Goal: Task Accomplishment & Management: Manage account settings

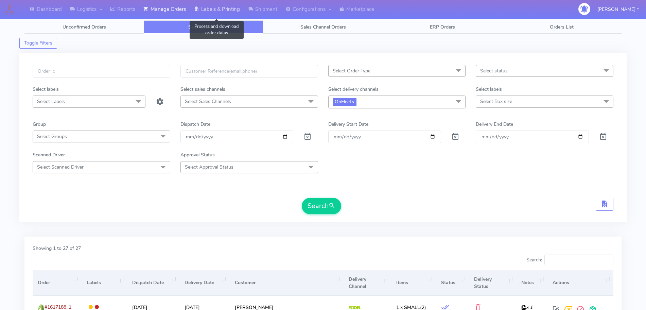
click at [203, 6] on link "Labels & Printing" at bounding box center [217, 9] width 54 height 19
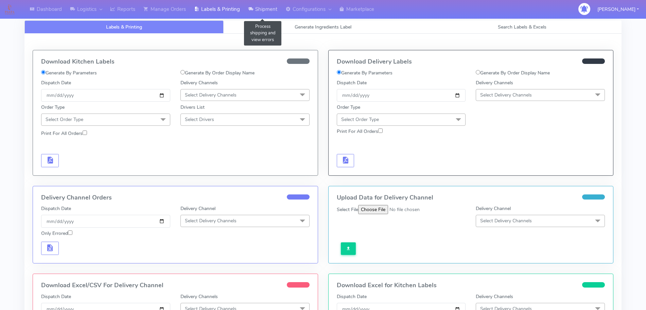
click at [267, 10] on link "Shipment" at bounding box center [262, 9] width 37 height 19
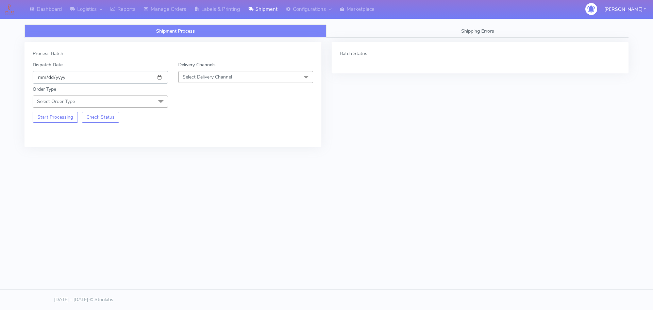
click at [162, 76] on input "[DATE]" at bounding box center [100, 77] width 135 height 13
click at [208, 76] on span "Select Delivery Channel" at bounding box center [207, 77] width 49 height 6
click at [205, 122] on div "OnFleet" at bounding box center [246, 119] width 128 height 7
click at [151, 98] on span "Select Order Type" at bounding box center [100, 101] width 135 height 12
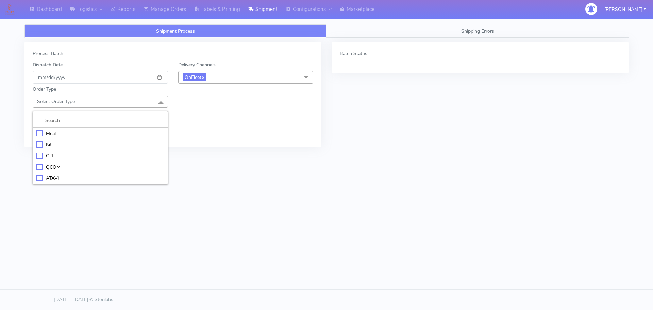
click at [71, 133] on div "Meal" at bounding box center [100, 133] width 128 height 7
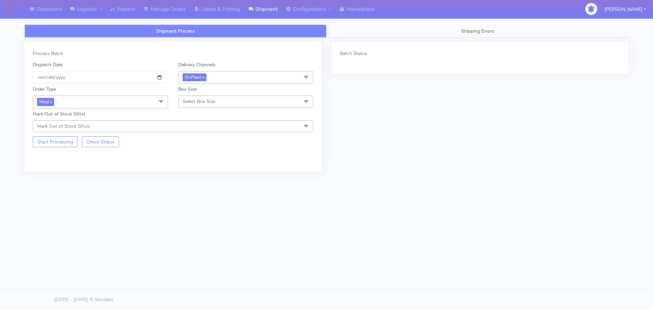
click at [203, 102] on span "Select Box Size" at bounding box center [199, 101] width 33 height 6
click at [196, 132] on div "Small" at bounding box center [246, 133] width 128 height 7
click at [58, 148] on div "Process Batch Dispatch Date [DATE] Delivery Channels OnFleet x DHL OnFleet Roya…" at bounding box center [172, 107] width 297 height 130
click at [59, 145] on button "Start Processing" at bounding box center [55, 141] width 45 height 11
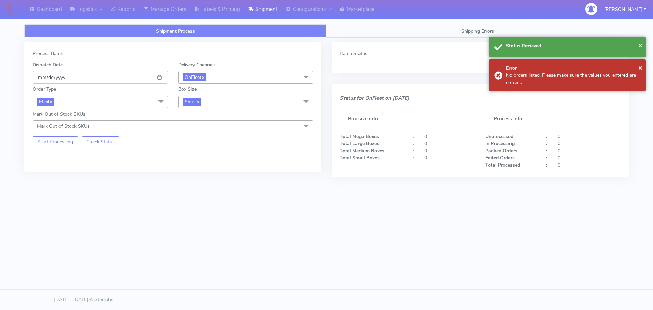
click at [161, 77] on input "[DATE]" at bounding box center [100, 77] width 135 height 13
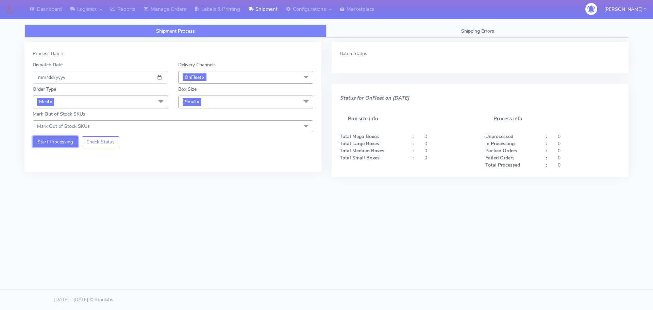
click at [51, 140] on button "Start Processing" at bounding box center [55, 141] width 45 height 11
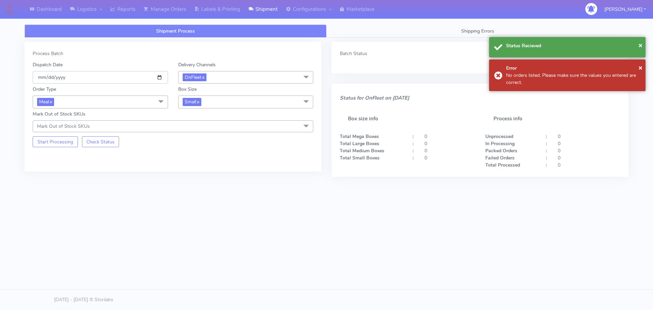
click at [162, 78] on input "[DATE]" at bounding box center [100, 77] width 135 height 13
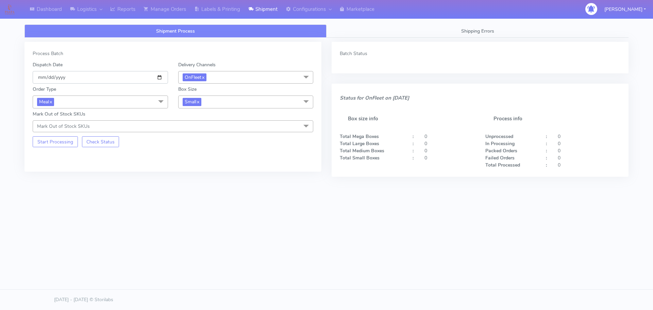
type input "[DATE]"
click at [59, 139] on button "Start Processing" at bounding box center [55, 141] width 45 height 11
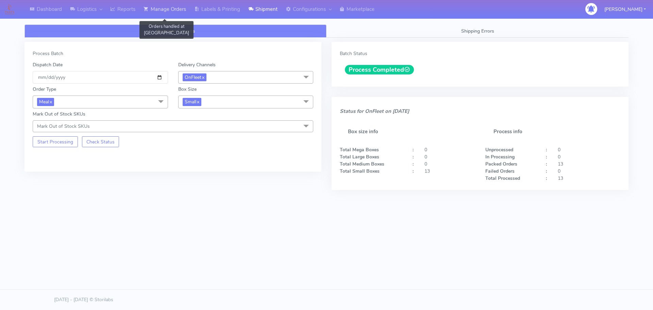
click at [179, 7] on link "Manage Orders" at bounding box center [164, 9] width 51 height 19
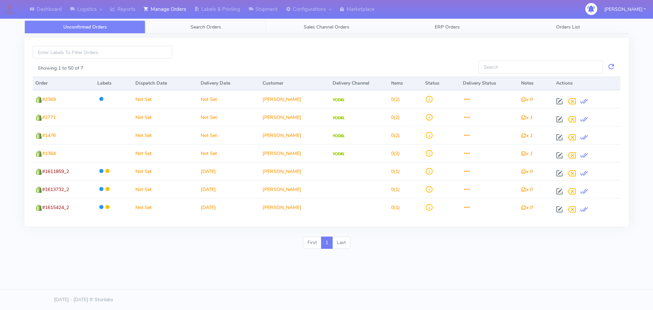
click at [215, 25] on span "Search Orders" at bounding box center [205, 27] width 31 height 6
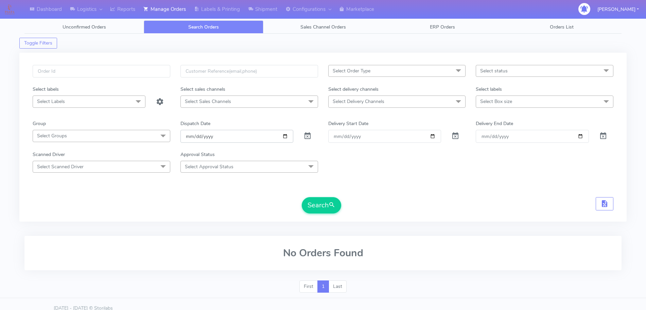
click at [288, 137] on input "[DATE]" at bounding box center [236, 136] width 113 height 13
click at [281, 138] on input "[DATE]" at bounding box center [236, 136] width 113 height 13
click at [284, 135] on input "[DATE]" at bounding box center [236, 136] width 113 height 13
type input "[DATE]"
click at [375, 103] on span "Select Delivery Channels" at bounding box center [359, 101] width 52 height 6
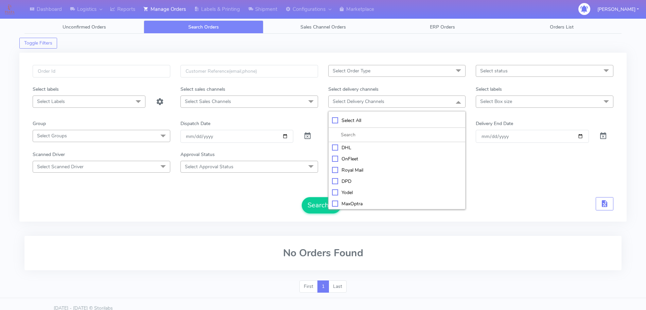
click at [357, 157] on div "OnFleet" at bounding box center [397, 158] width 130 height 7
checkbox input "true"
click at [324, 205] on button "Search" at bounding box center [321, 206] width 39 height 16
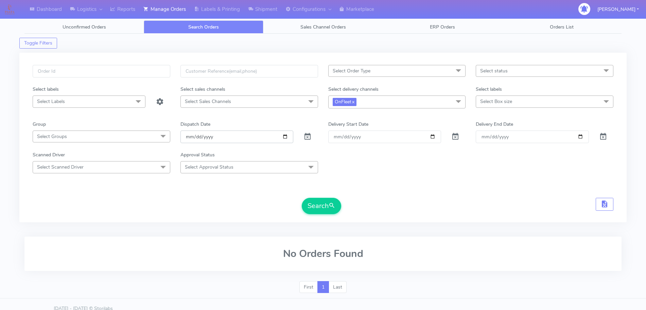
click at [282, 139] on input "[DATE]" at bounding box center [236, 137] width 113 height 13
type input "[DATE]"
click at [316, 207] on button "Search" at bounding box center [321, 206] width 39 height 16
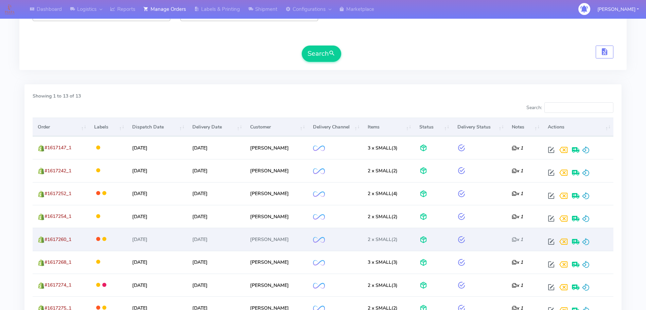
scroll to position [170, 0]
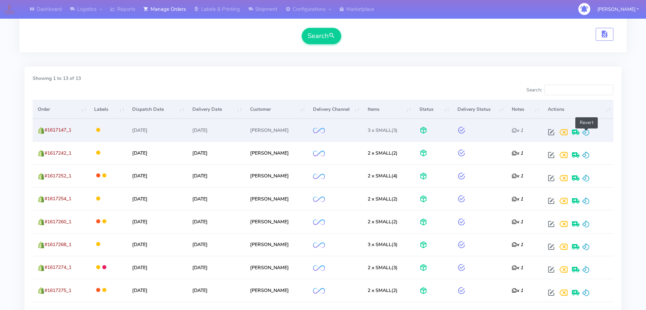
click at [587, 131] on span at bounding box center [586, 134] width 8 height 6
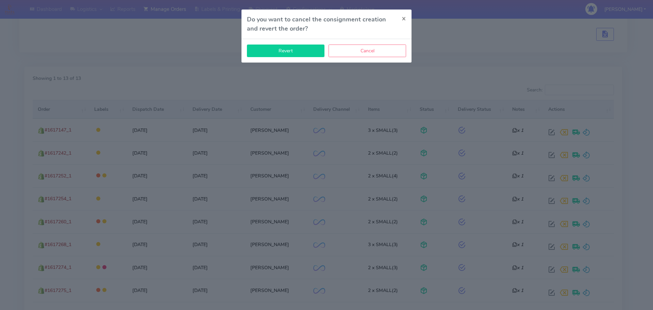
click at [299, 50] on button "Revert" at bounding box center [285, 51] width 77 height 13
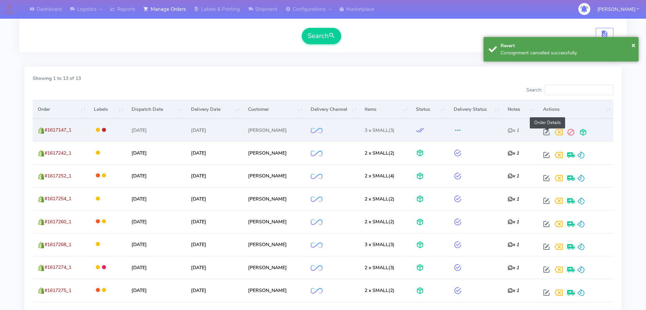
click at [548, 131] on span at bounding box center [546, 134] width 12 height 6
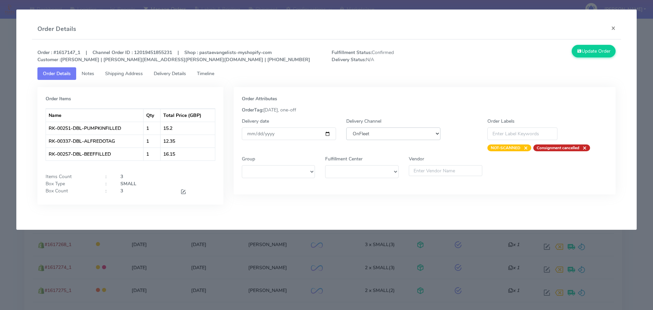
click at [393, 134] on select "DHL OnFleet Royal Mail DPD Yodel MaxOptra Amazon Collection" at bounding box center [393, 133] width 94 height 13
select select "5"
click at [346, 127] on select "DHL OnFleet Royal Mail DPD Yodel MaxOptra Amazon Collection" at bounding box center [393, 133] width 94 height 13
click at [596, 52] on button "Update Order" at bounding box center [593, 51] width 44 height 13
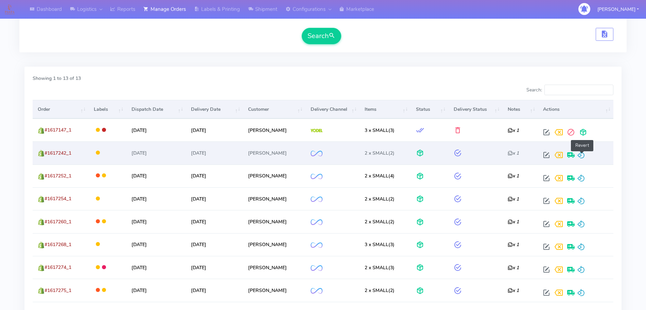
click at [580, 154] on span at bounding box center [581, 156] width 8 height 6
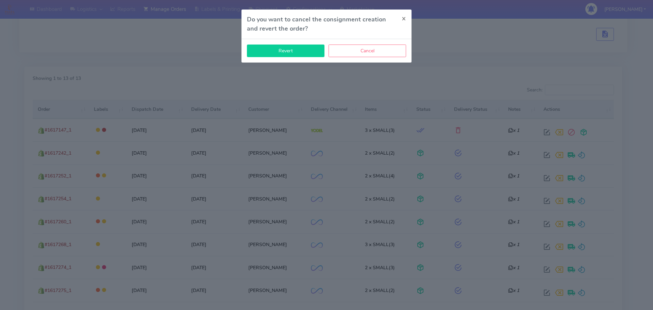
click at [309, 52] on button "Revert" at bounding box center [285, 51] width 77 height 13
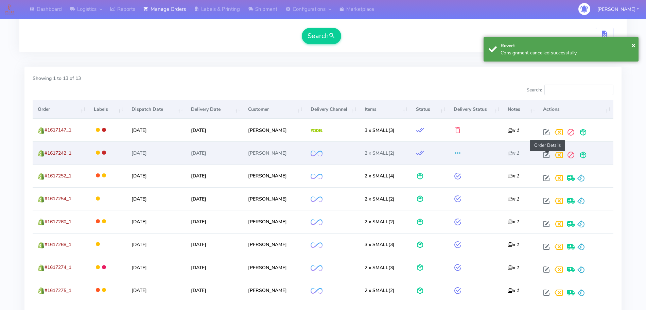
click at [546, 156] on span at bounding box center [546, 156] width 12 height 6
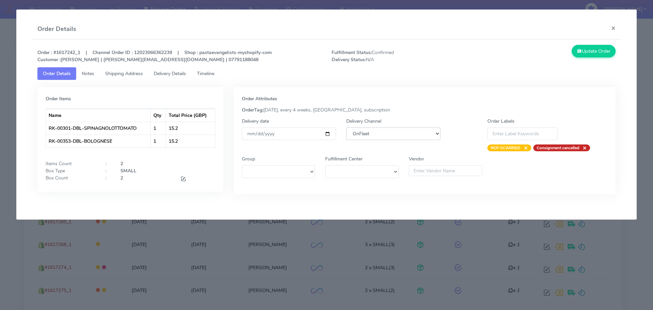
click at [364, 135] on select "DHL OnFleet Royal Mail DPD Yodel MaxOptra Amazon Collection" at bounding box center [393, 133] width 94 height 13
select select "5"
click at [346, 127] on select "DHL OnFleet Royal Mail DPD Yodel MaxOptra Amazon Collection" at bounding box center [393, 133] width 94 height 13
click at [597, 52] on button "Update Order" at bounding box center [593, 51] width 44 height 13
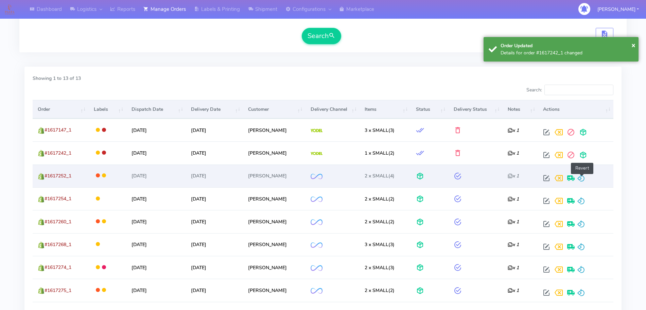
click at [582, 178] on span at bounding box center [581, 179] width 8 height 6
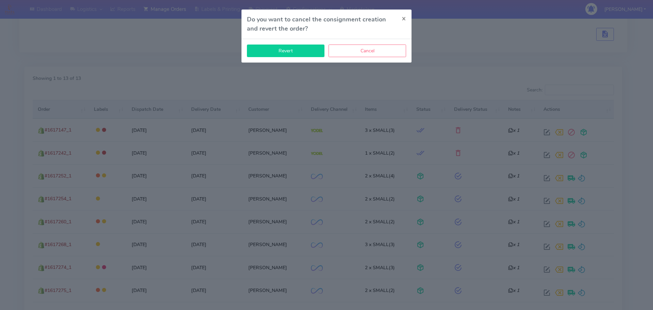
click at [284, 51] on button "Revert" at bounding box center [285, 51] width 77 height 13
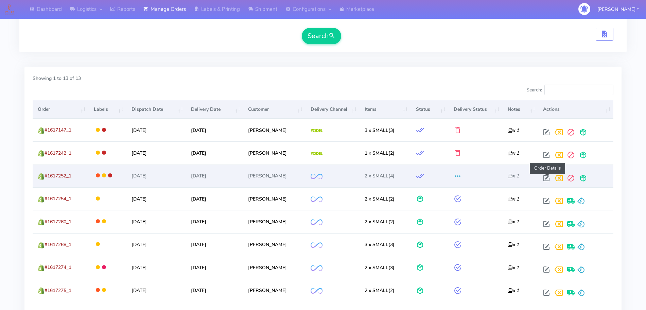
click at [548, 178] on span at bounding box center [546, 179] width 12 height 6
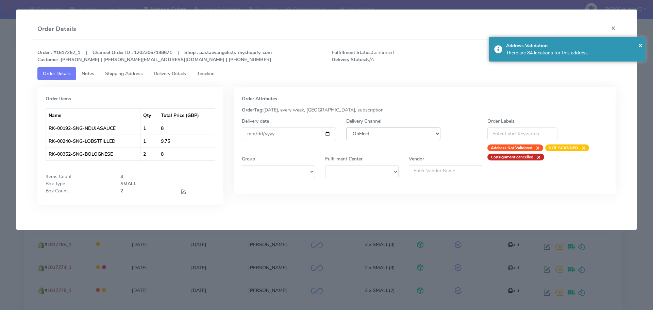
click at [368, 129] on select "DHL OnFleet Royal Mail DPD Yodel MaxOptra Amazon Collection" at bounding box center [393, 133] width 94 height 13
select select "5"
click at [346, 127] on select "DHL OnFleet Royal Mail DPD Yodel MaxOptra Amazon Collection" at bounding box center [393, 133] width 94 height 13
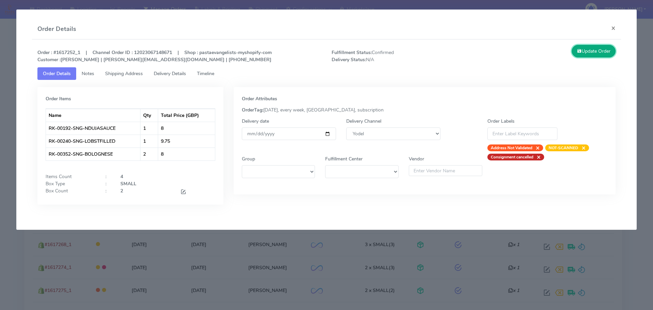
click at [603, 51] on button "Update Order" at bounding box center [593, 51] width 44 height 13
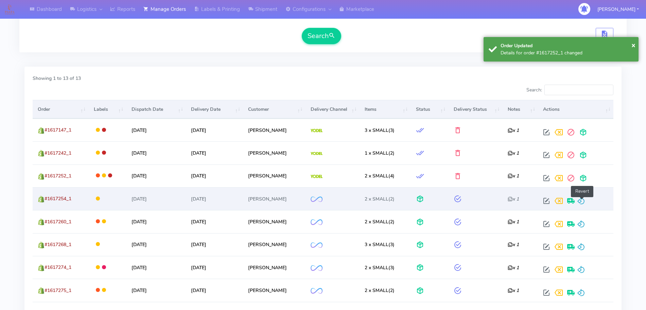
click at [584, 203] on span at bounding box center [581, 202] width 8 height 6
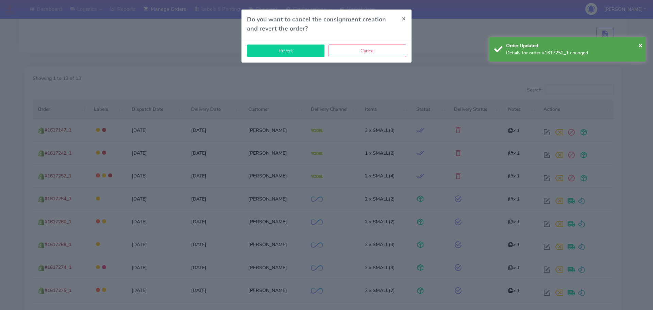
click at [309, 53] on button "Revert" at bounding box center [285, 51] width 77 height 13
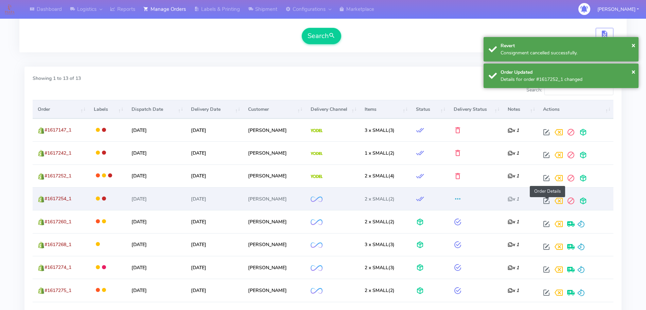
click at [549, 199] on span at bounding box center [546, 202] width 12 height 6
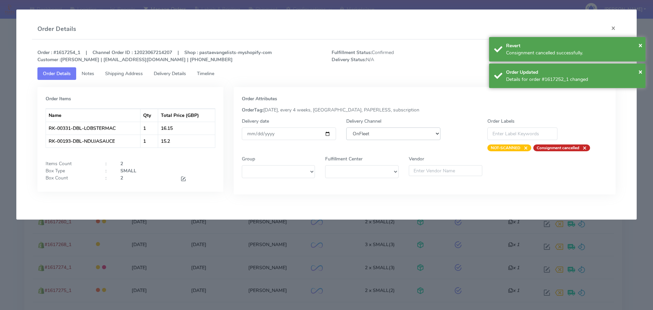
click at [368, 132] on select "DHL OnFleet Royal Mail DPD Yodel MaxOptra Amazon Collection" at bounding box center [393, 133] width 94 height 13
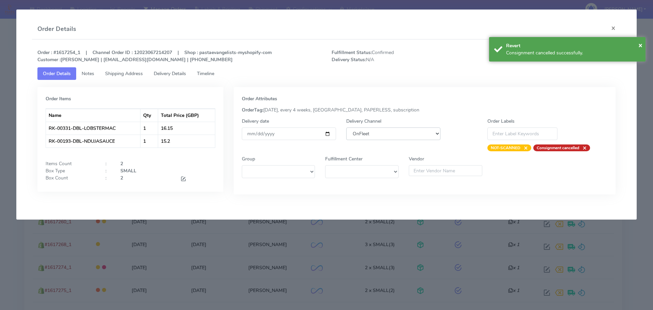
select select "5"
click at [346, 127] on select "DHL OnFleet Royal Mail DPD Yodel MaxOptra Amazon Collection" at bounding box center [393, 133] width 94 height 13
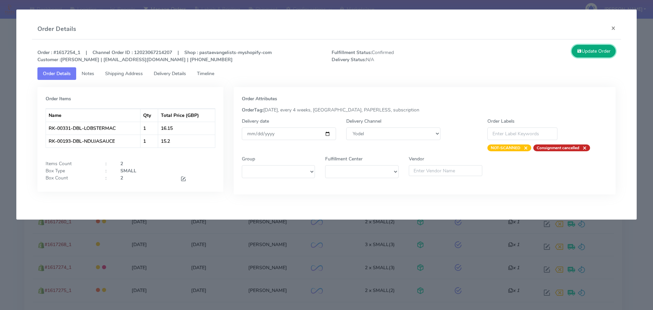
click at [594, 55] on button "Update Order" at bounding box center [593, 51] width 44 height 13
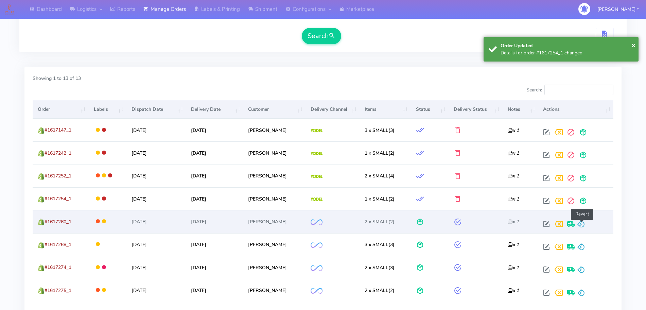
click at [580, 224] on span at bounding box center [581, 225] width 8 height 6
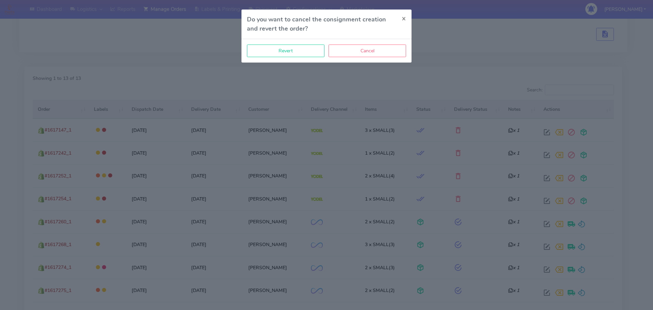
click at [323, 67] on modal-container "Do you want to cancel the consignment creation and revert the order? × Revert C…" at bounding box center [326, 155] width 653 height 310
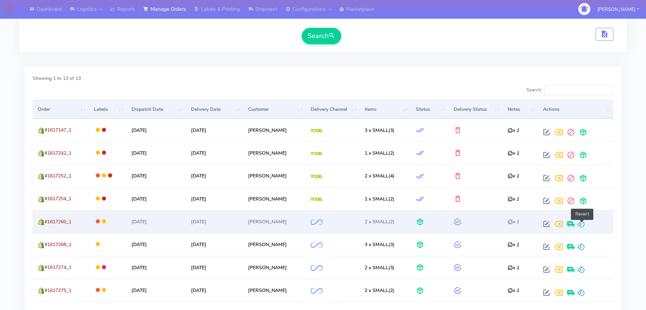
click at [580, 223] on span at bounding box center [581, 225] width 8 height 6
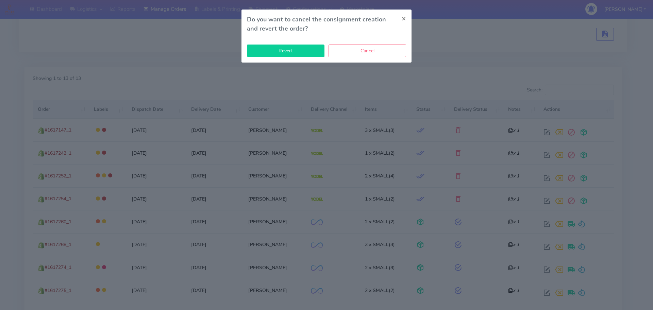
click at [275, 50] on button "Revert" at bounding box center [285, 51] width 77 height 13
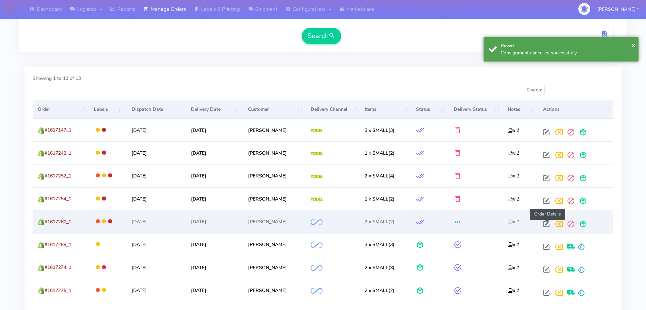
click at [549, 225] on span at bounding box center [546, 225] width 12 height 6
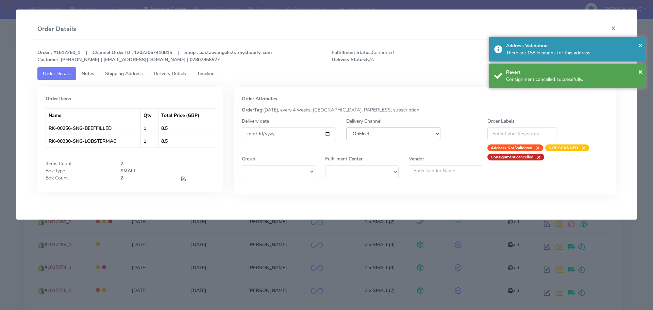
click at [360, 127] on select "DHL OnFleet Royal Mail DPD Yodel MaxOptra Amazon Collection" at bounding box center [393, 133] width 94 height 13
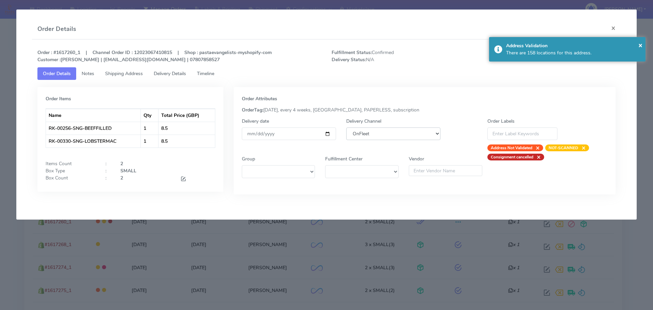
select select "5"
click at [346, 127] on select "DHL OnFleet Royal Mail DPD Yodel MaxOptra Amazon Collection" at bounding box center [393, 133] width 94 height 13
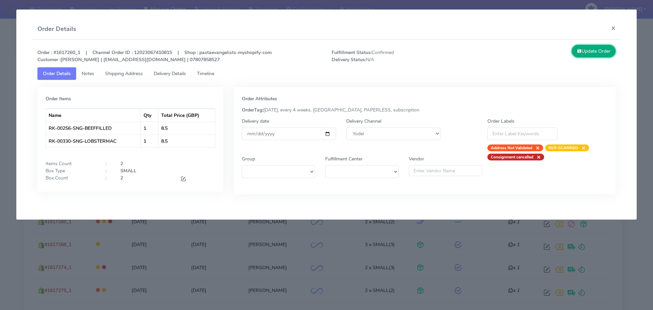
click at [595, 50] on button "Update Order" at bounding box center [593, 51] width 44 height 13
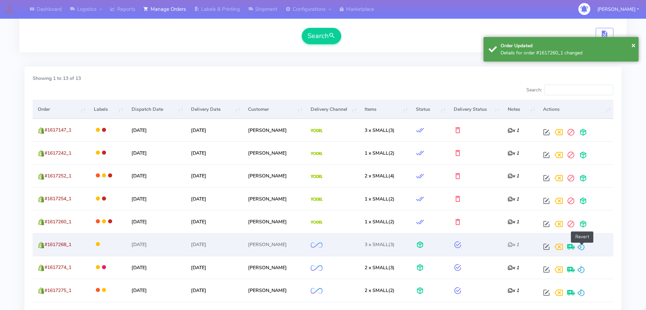
click at [581, 248] on span at bounding box center [581, 248] width 8 height 6
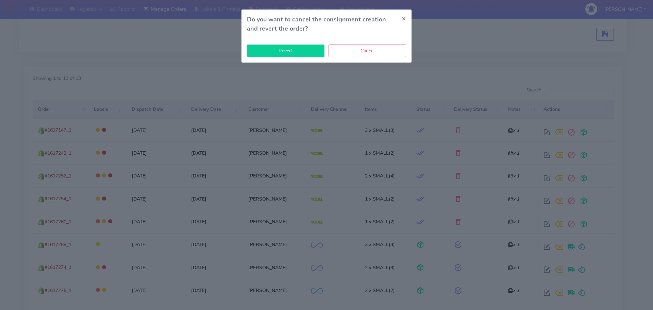
click at [303, 54] on button "Revert" at bounding box center [285, 51] width 77 height 13
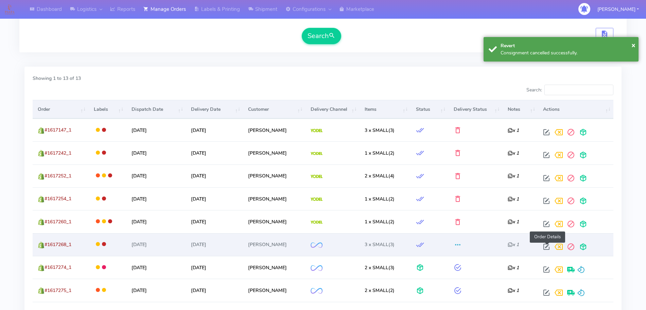
click at [548, 247] on span at bounding box center [546, 248] width 12 height 6
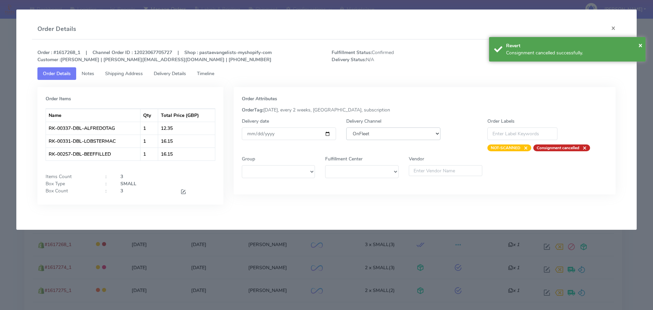
click at [375, 132] on select "DHL OnFleet Royal Mail DPD Yodel MaxOptra Amazon Collection" at bounding box center [393, 133] width 94 height 13
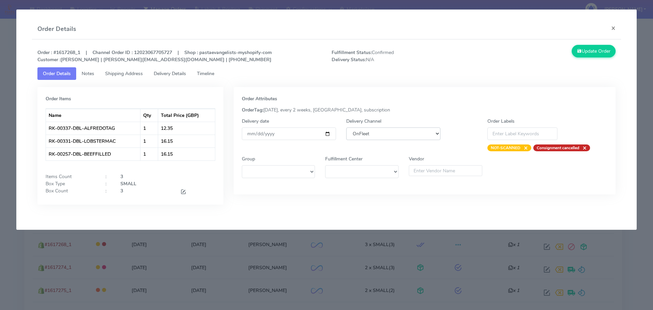
select select "5"
click at [346, 127] on select "DHL OnFleet Royal Mail DPD Yodel MaxOptra Amazon Collection" at bounding box center [393, 133] width 94 height 13
click at [592, 54] on button "Update Order" at bounding box center [593, 51] width 44 height 13
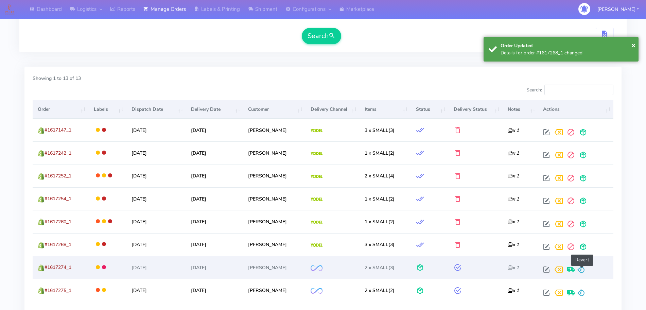
click at [582, 268] on span at bounding box center [581, 271] width 8 height 6
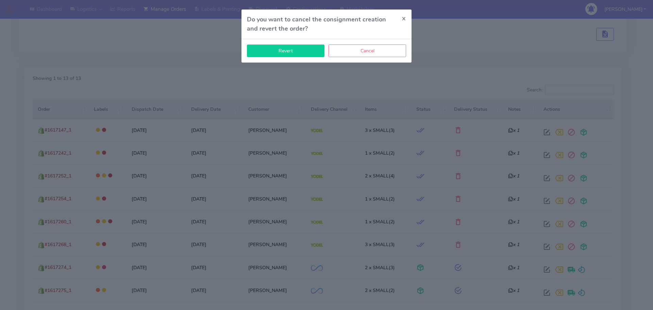
click at [303, 54] on button "Revert" at bounding box center [285, 51] width 77 height 13
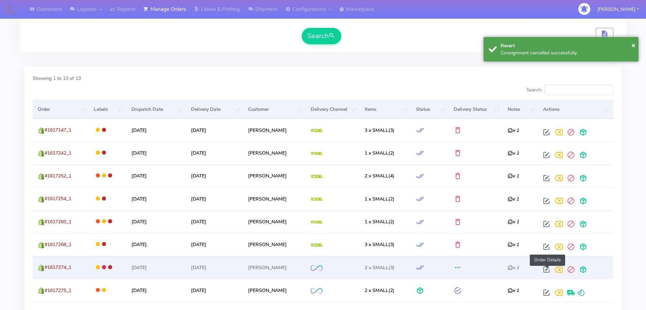
click at [545, 268] on span at bounding box center [546, 271] width 12 height 6
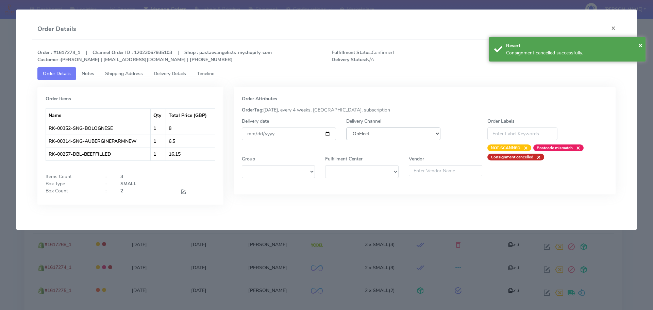
click at [401, 136] on select "DHL OnFleet Royal Mail DPD Yodel MaxOptra Amazon Collection" at bounding box center [393, 133] width 94 height 13
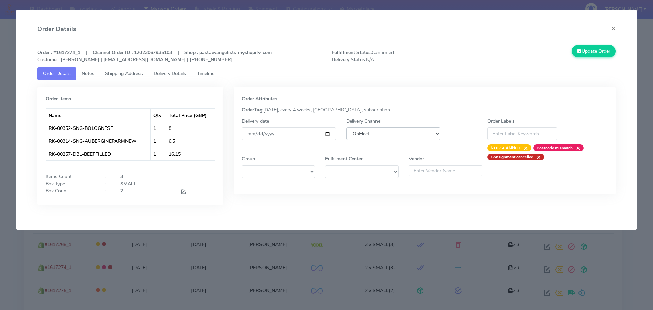
select select "5"
click at [346, 127] on select "DHL OnFleet Royal Mail DPD Yodel MaxOptra Amazon Collection" at bounding box center [393, 133] width 94 height 13
drag, startPoint x: 587, startPoint y: 50, endPoint x: 576, endPoint y: 58, distance: 14.0
click at [587, 50] on button "Update Order" at bounding box center [593, 51] width 44 height 13
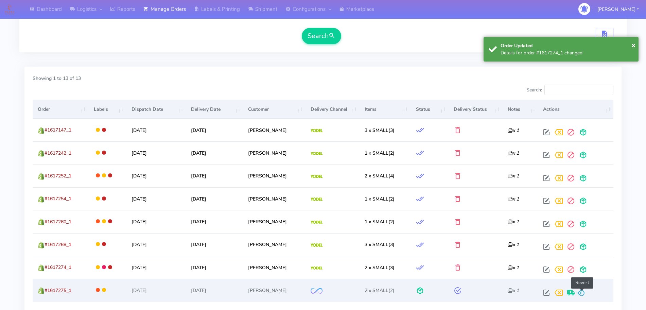
click at [585, 291] on span at bounding box center [581, 294] width 8 height 6
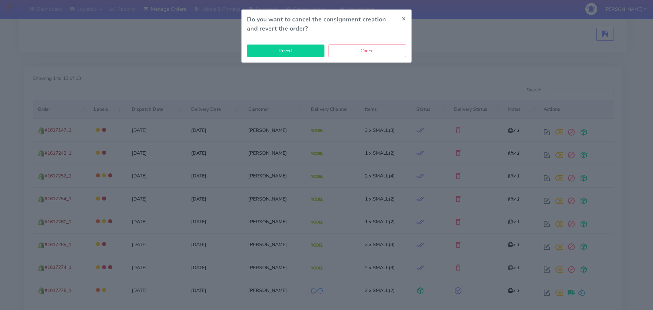
click at [293, 54] on button "Revert" at bounding box center [285, 51] width 77 height 13
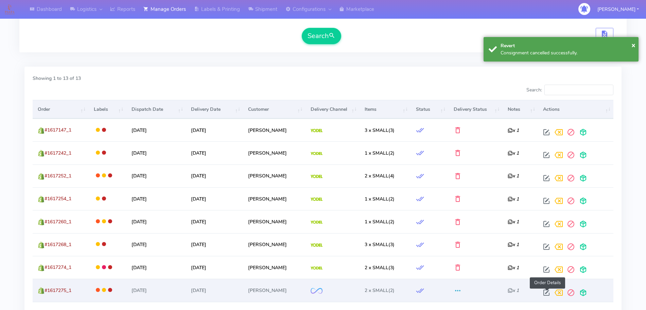
click at [549, 294] on span at bounding box center [546, 294] width 12 height 6
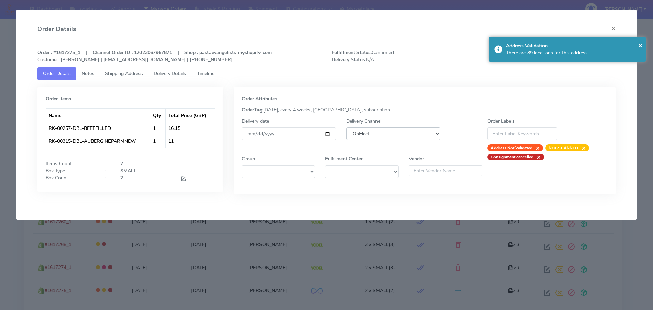
click at [390, 134] on select "DHL OnFleet Royal Mail DPD Yodel MaxOptra Amazon Collection" at bounding box center [393, 133] width 94 height 13
select select "5"
click at [346, 127] on select "DHL OnFleet Royal Mail DPD Yodel MaxOptra Amazon Collection" at bounding box center [393, 133] width 94 height 13
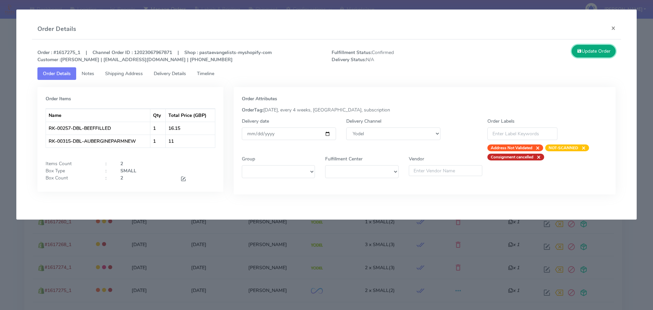
click at [590, 53] on button "Update Order" at bounding box center [593, 51] width 44 height 13
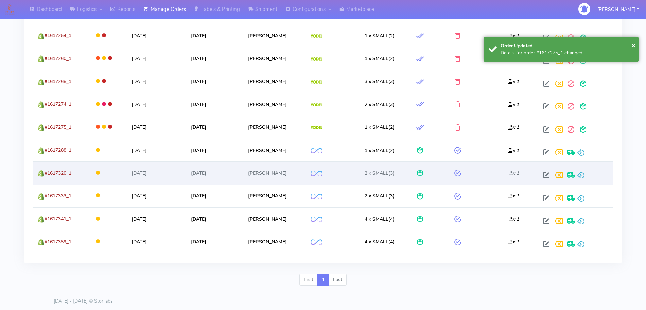
scroll to position [334, 0]
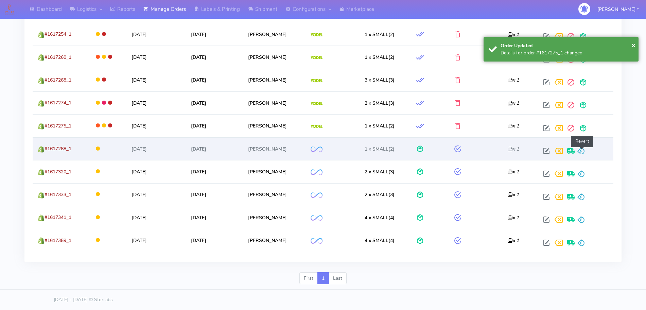
click at [585, 151] on span at bounding box center [581, 152] width 8 height 6
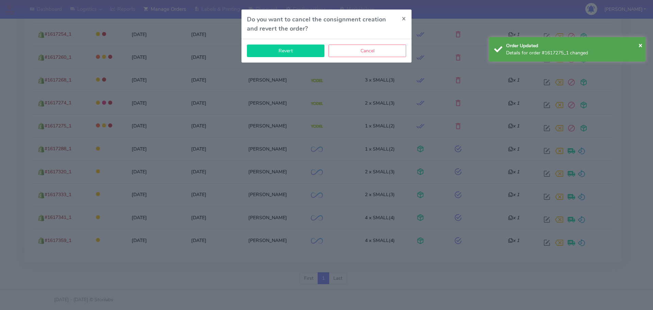
click at [306, 53] on button "Revert" at bounding box center [285, 51] width 77 height 13
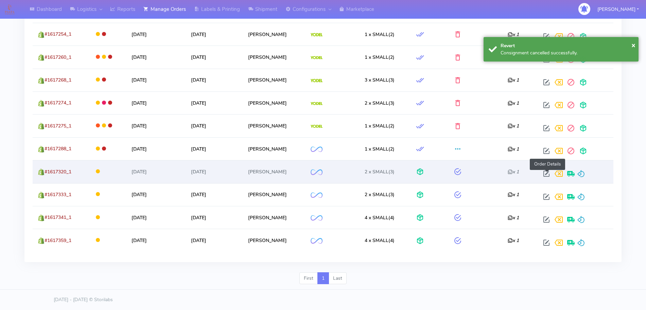
click at [545, 172] on span at bounding box center [546, 175] width 12 height 6
select select "2"
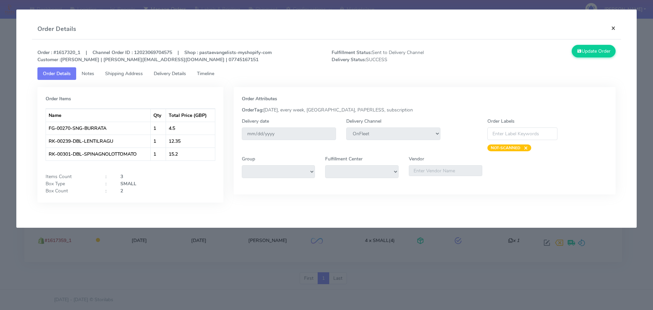
click at [612, 30] on button "×" at bounding box center [612, 28] width 15 height 18
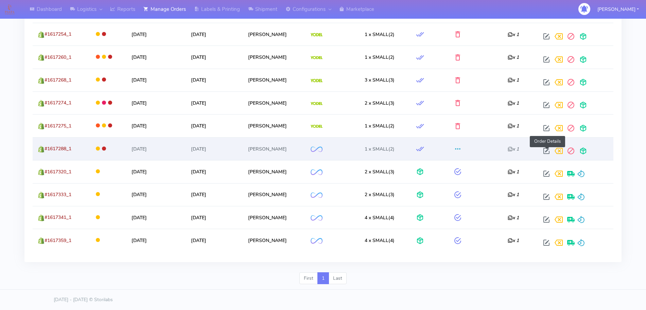
click at [544, 149] on span at bounding box center [546, 152] width 12 height 6
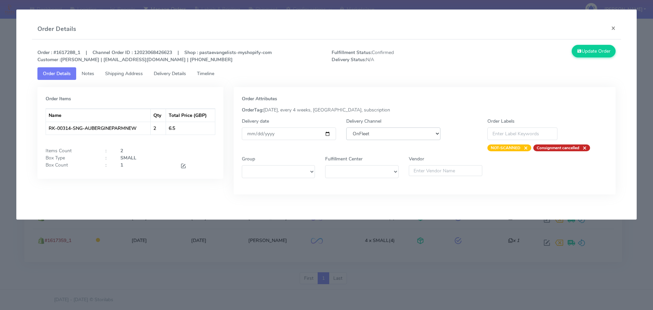
click at [428, 130] on select "DHL OnFleet Royal Mail DPD Yodel MaxOptra Amazon Collection" at bounding box center [393, 133] width 94 height 13
select select "5"
click at [346, 127] on select "DHL OnFleet Royal Mail DPD Yodel MaxOptra Amazon Collection" at bounding box center [393, 133] width 94 height 13
click at [587, 56] on button "Update Order" at bounding box center [593, 51] width 44 height 13
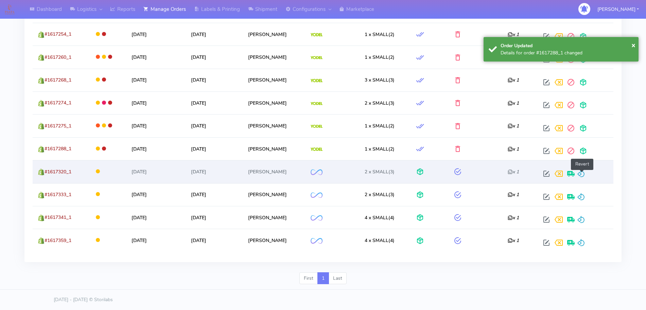
click at [581, 175] on span at bounding box center [581, 175] width 8 height 6
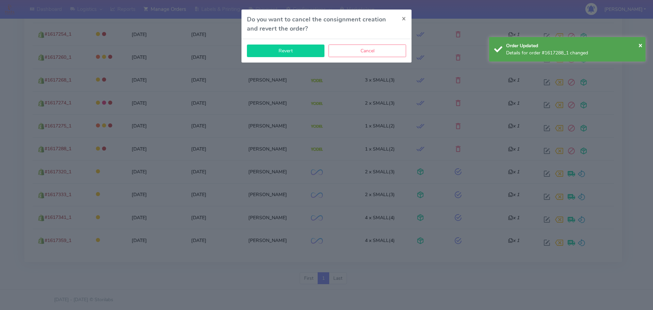
click at [283, 52] on button "Revert" at bounding box center [285, 51] width 77 height 13
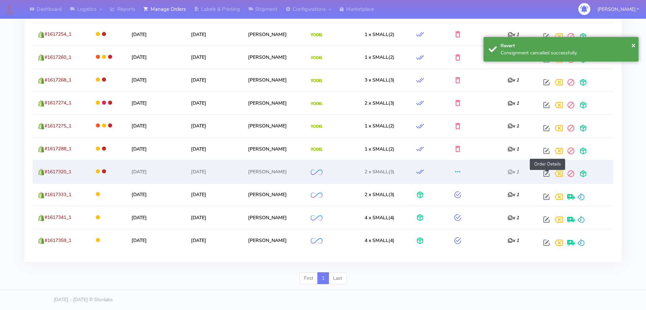
click at [545, 174] on span at bounding box center [546, 175] width 12 height 6
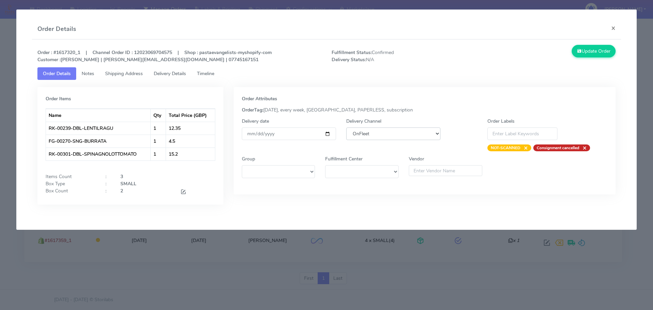
click at [397, 130] on select "DHL OnFleet Royal Mail DPD Yodel MaxOptra Amazon Collection" at bounding box center [393, 133] width 94 height 13
select select "5"
click at [346, 127] on select "DHL OnFleet Royal Mail DPD Yodel MaxOptra Amazon Collection" at bounding box center [393, 133] width 94 height 13
click at [590, 53] on button "Update Order" at bounding box center [593, 51] width 44 height 13
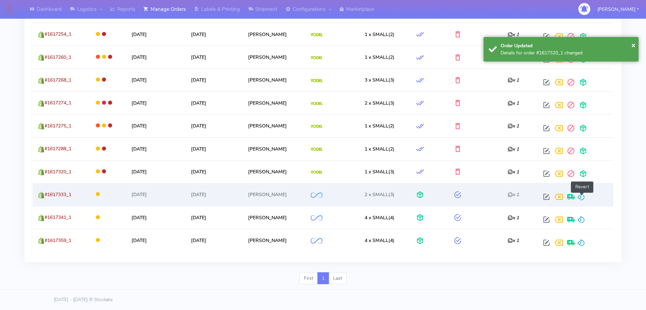
click at [585, 199] on span at bounding box center [581, 198] width 8 height 6
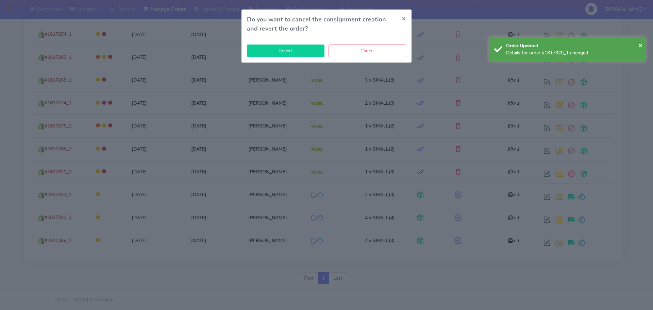
click at [301, 54] on button "Revert" at bounding box center [285, 51] width 77 height 13
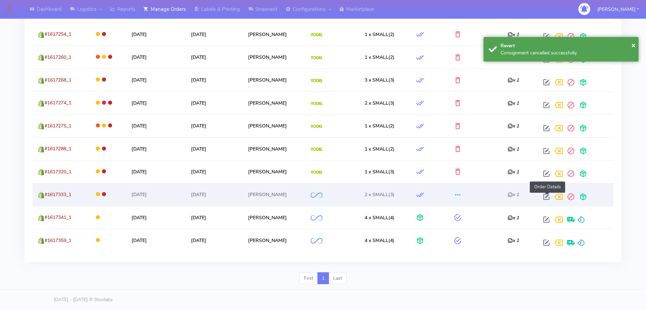
click at [545, 196] on span at bounding box center [546, 198] width 12 height 6
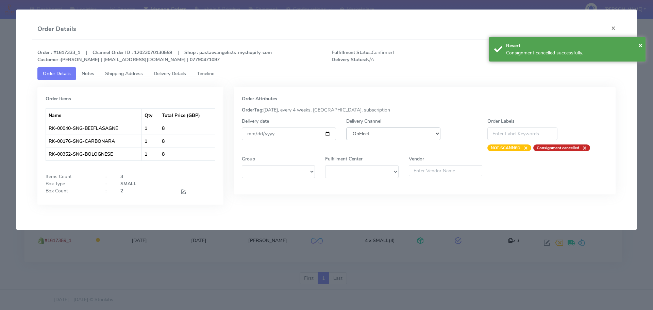
click at [379, 136] on select "DHL OnFleet Royal Mail DPD Yodel MaxOptra Amazon Collection" at bounding box center [393, 133] width 94 height 13
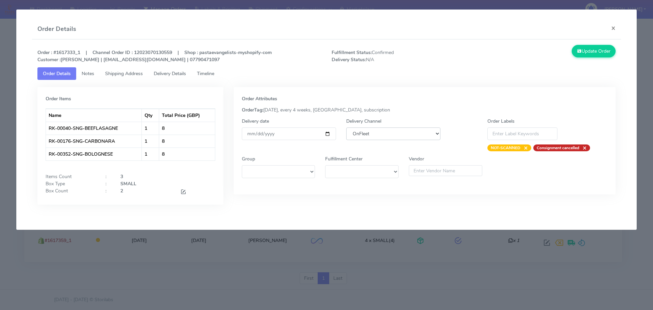
select select "5"
click at [346, 127] on select "DHL OnFleet Royal Mail DPD Yodel MaxOptra Amazon Collection" at bounding box center [393, 133] width 94 height 13
click at [603, 53] on button "Update Order" at bounding box center [593, 51] width 44 height 13
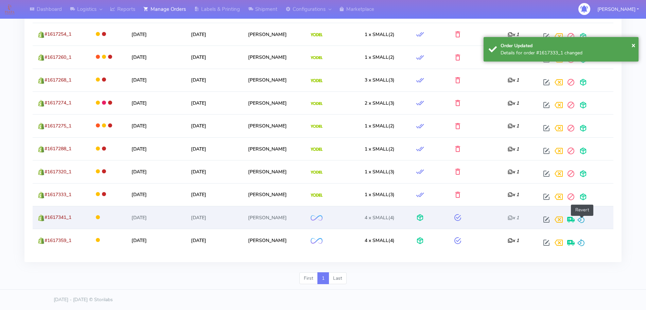
click at [584, 218] on span at bounding box center [581, 221] width 8 height 6
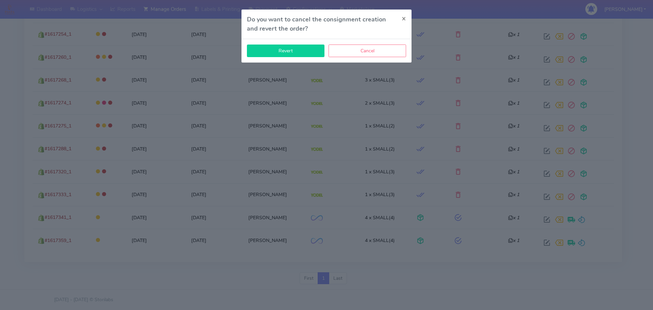
click at [301, 56] on button "Revert" at bounding box center [285, 51] width 77 height 13
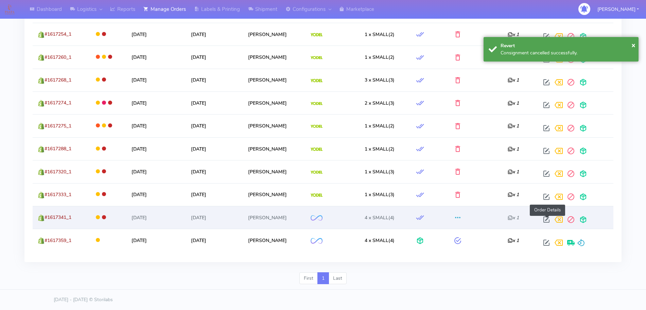
click at [547, 220] on span at bounding box center [546, 221] width 12 height 6
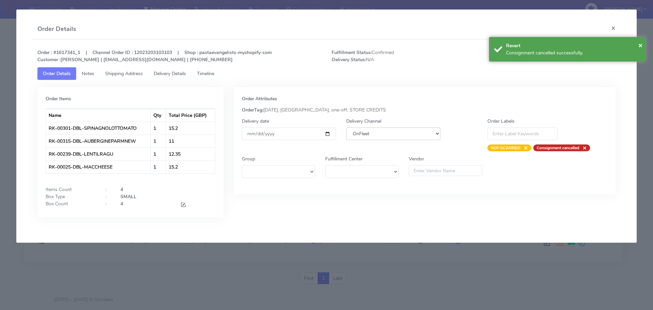
click at [379, 132] on select "DHL OnFleet Royal Mail DPD Yodel MaxOptra Amazon Collection" at bounding box center [393, 133] width 94 height 13
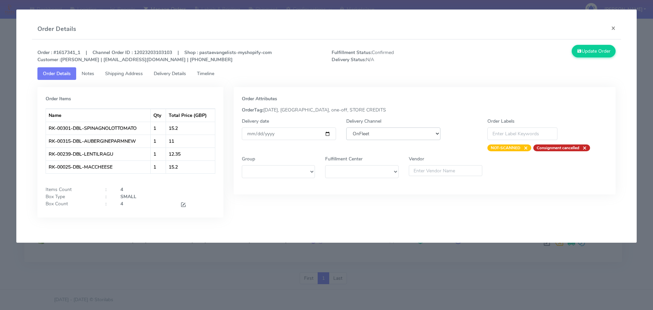
select select "5"
click at [346, 127] on select "DHL OnFleet Royal Mail DPD Yodel MaxOptra Amazon Collection" at bounding box center [393, 133] width 94 height 13
click at [586, 50] on button "Update Order" at bounding box center [593, 51] width 44 height 13
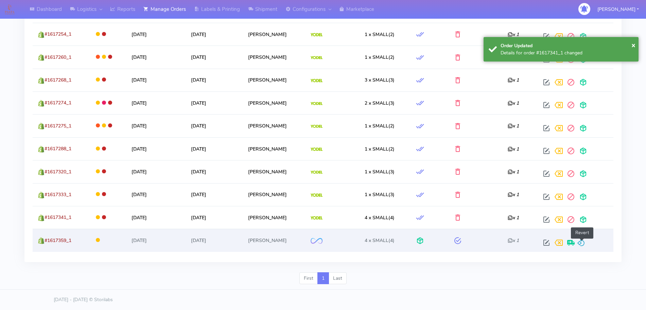
click at [581, 242] on span at bounding box center [581, 244] width 8 height 6
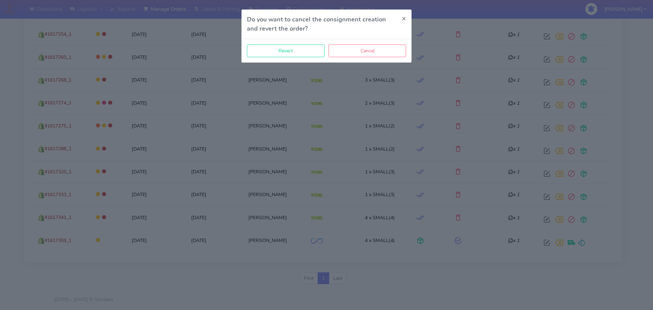
click at [275, 58] on div "Revert Cancel" at bounding box center [326, 50] width 170 height 23
click at [278, 53] on button "Revert" at bounding box center [285, 51] width 77 height 13
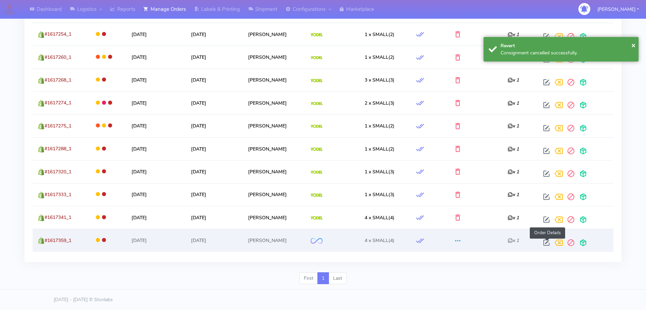
click at [546, 244] on span at bounding box center [546, 244] width 12 height 6
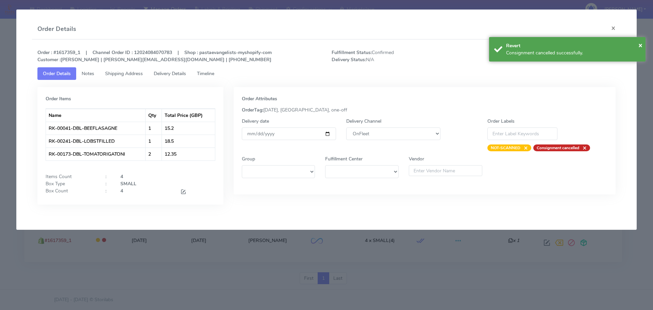
click at [393, 143] on div "Delivery Channel DHL OnFleet Royal Mail DPD Yodel MaxOptra Amazon Collection" at bounding box center [393, 135] width 104 height 34
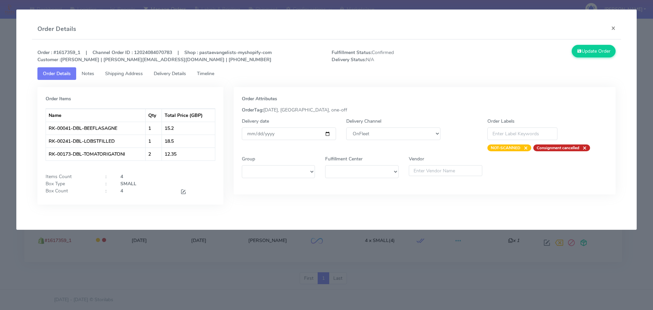
drag, startPoint x: 388, startPoint y: 142, endPoint x: 385, endPoint y: 140, distance: 3.7
click at [388, 142] on div "Delivery Channel DHL OnFleet Royal Mail DPD Yodel MaxOptra Amazon Collection" at bounding box center [393, 135] width 104 height 34
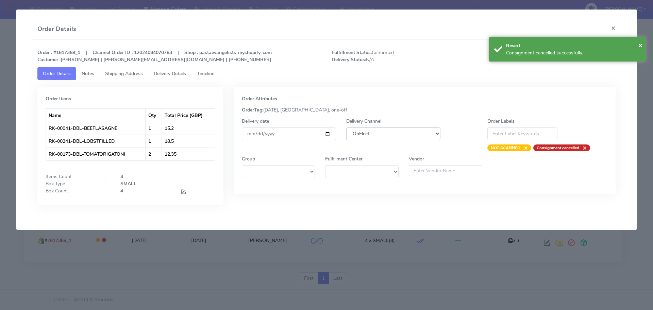
click at [385, 139] on select "DHL OnFleet Royal Mail DPD Yodel MaxOptra Amazon Collection" at bounding box center [393, 133] width 94 height 13
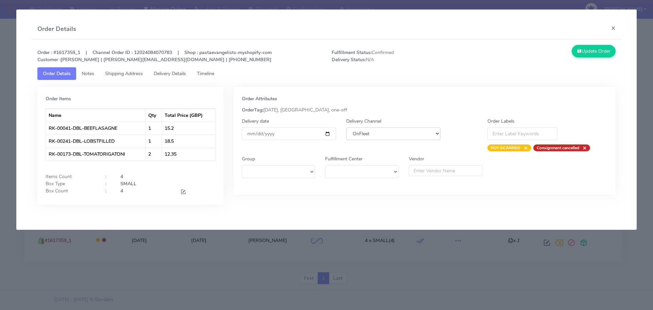
select select "5"
click at [346, 127] on select "DHL OnFleet Royal Mail DPD Yodel MaxOptra Amazon Collection" at bounding box center [393, 133] width 94 height 13
click at [602, 56] on button "Update Order" at bounding box center [593, 51] width 44 height 13
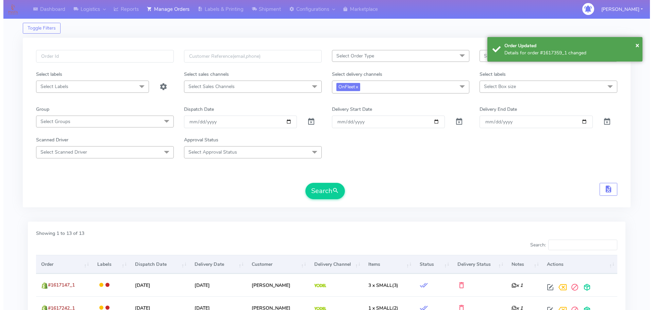
scroll to position [0, 0]
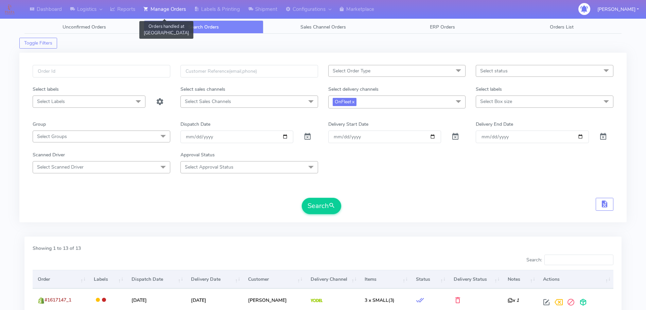
click at [170, 13] on link "Manage Orders" at bounding box center [164, 9] width 51 height 19
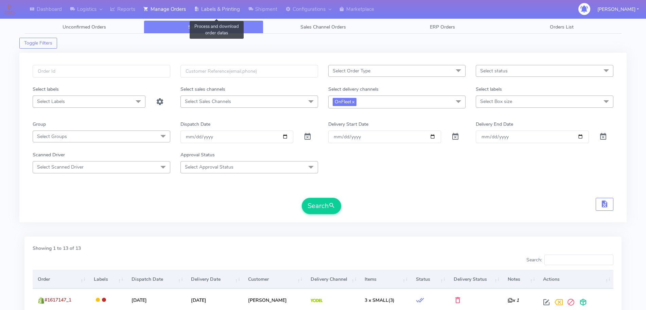
click at [213, 13] on link "Labels & Printing" at bounding box center [217, 9] width 54 height 19
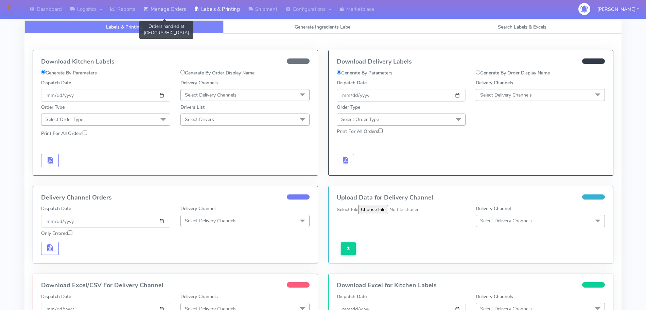
click at [161, 10] on link "Manage Orders" at bounding box center [164, 9] width 51 height 19
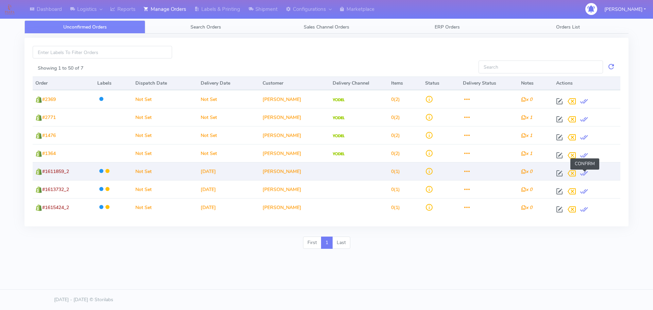
click at [585, 174] on span at bounding box center [583, 175] width 12 height 6
click at [561, 173] on span at bounding box center [559, 175] width 12 height 6
select select
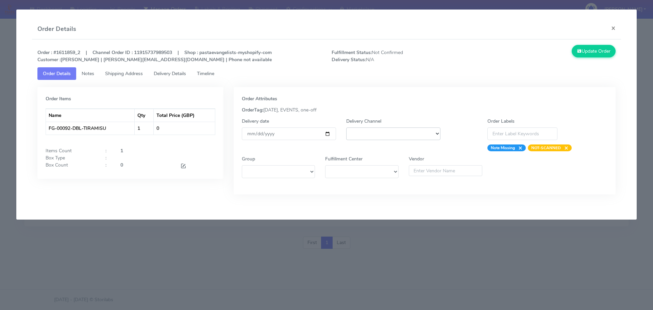
click at [365, 134] on select "DHL OnFleet Royal Mail DPD Yodel MaxOptra Amazon Collection" at bounding box center [393, 133] width 94 height 13
click at [204, 73] on span "Timeline" at bounding box center [205, 73] width 17 height 6
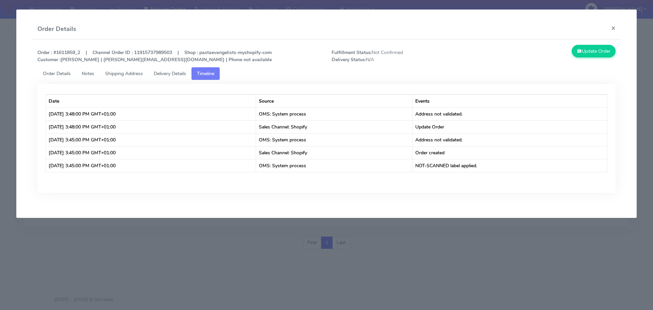
click at [166, 74] on span "Delivery Details" at bounding box center [170, 73] width 32 height 6
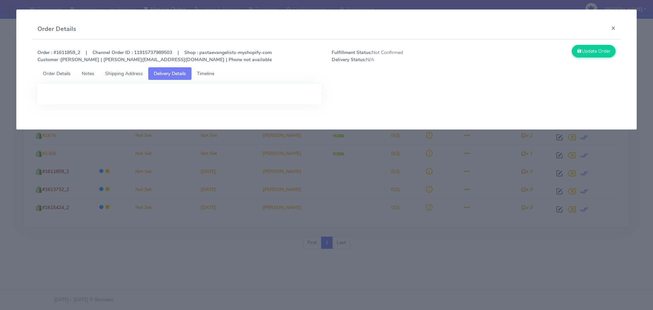
click at [133, 73] on span "Shipping Address" at bounding box center [124, 73] width 38 height 6
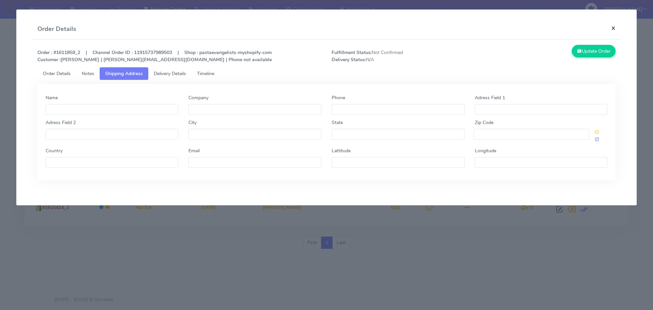
click at [614, 27] on button "×" at bounding box center [612, 28] width 15 height 18
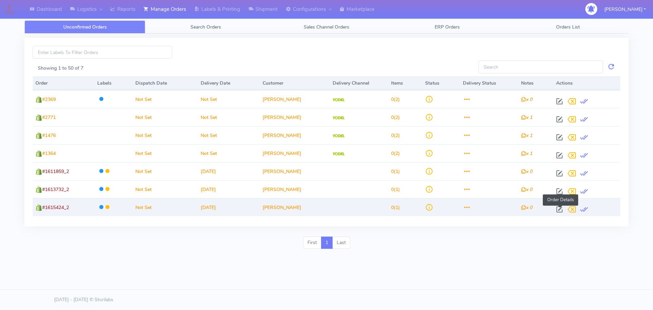
click at [558, 208] on span at bounding box center [559, 211] width 12 height 6
select select
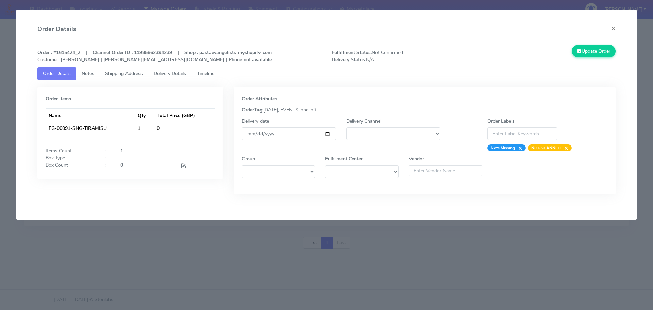
click at [166, 72] on span "Delivery Details" at bounding box center [170, 73] width 32 height 6
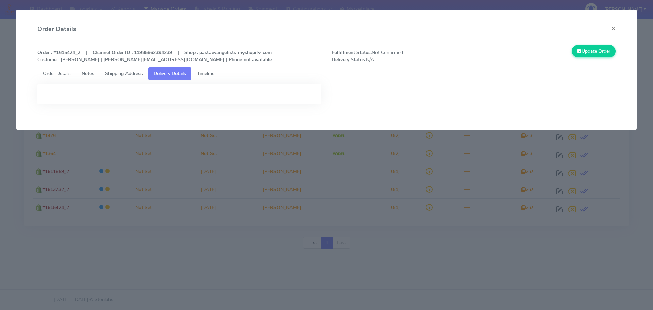
click at [116, 72] on span "Shipping Address" at bounding box center [124, 73] width 38 height 6
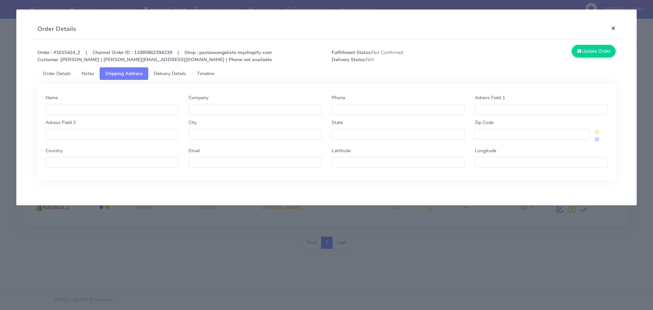
click at [614, 28] on button "×" at bounding box center [612, 28] width 15 height 18
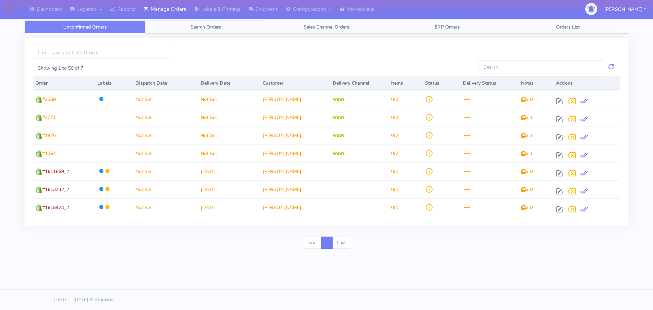
click at [197, 32] on link "Search Orders" at bounding box center [205, 26] width 121 height 13
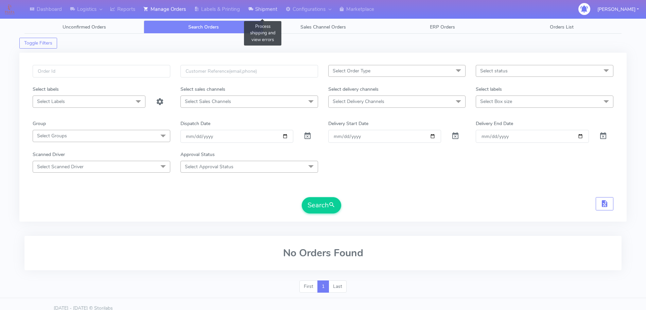
click at [263, 16] on link "Shipment" at bounding box center [262, 9] width 37 height 19
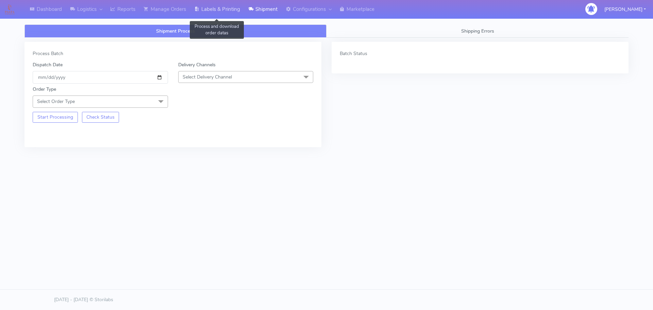
click at [213, 13] on link "Labels & Printing" at bounding box center [217, 9] width 54 height 19
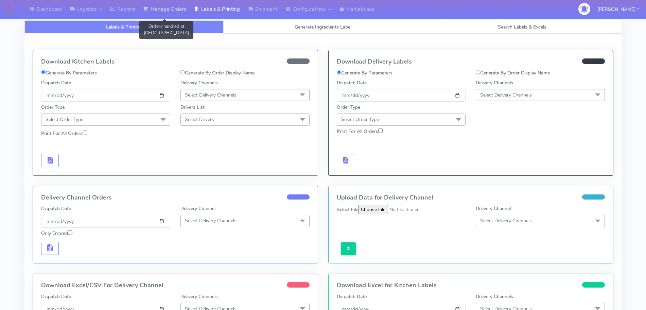
click at [150, 17] on link "Manage Orders" at bounding box center [164, 9] width 51 height 19
